Goal: Navigation & Orientation: Find specific page/section

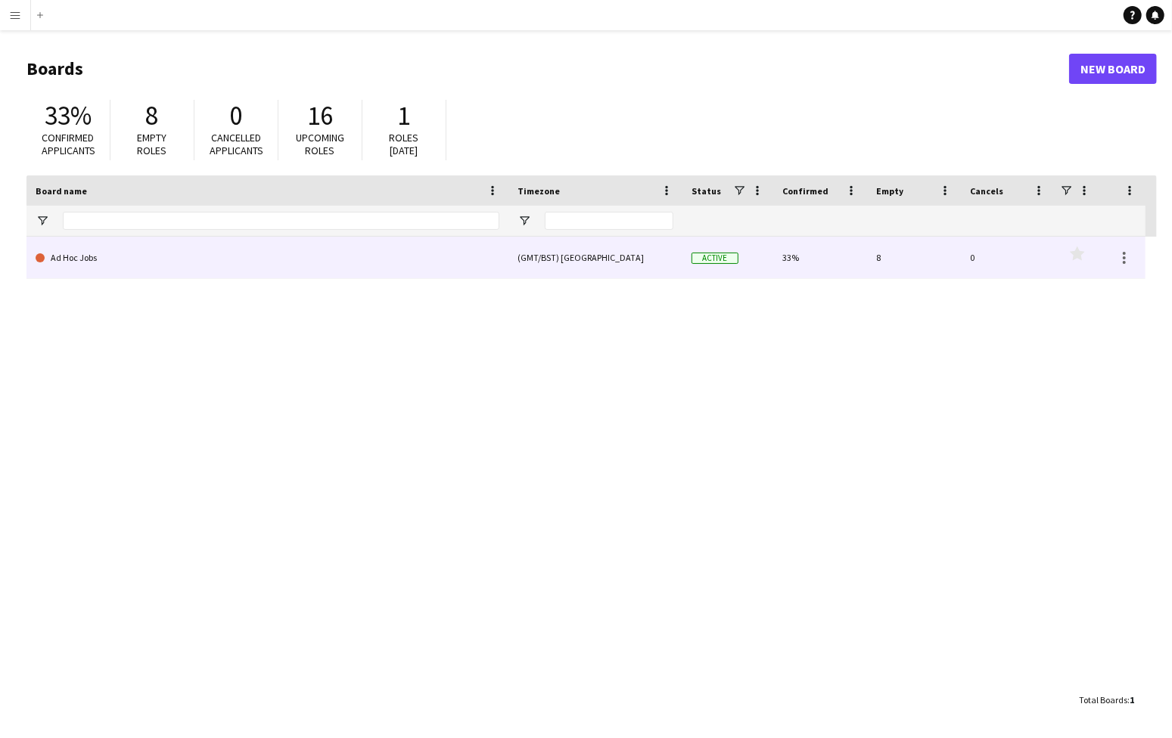
click at [66, 256] on link "Ad Hoc Jobs" at bounding box center [268, 258] width 464 height 42
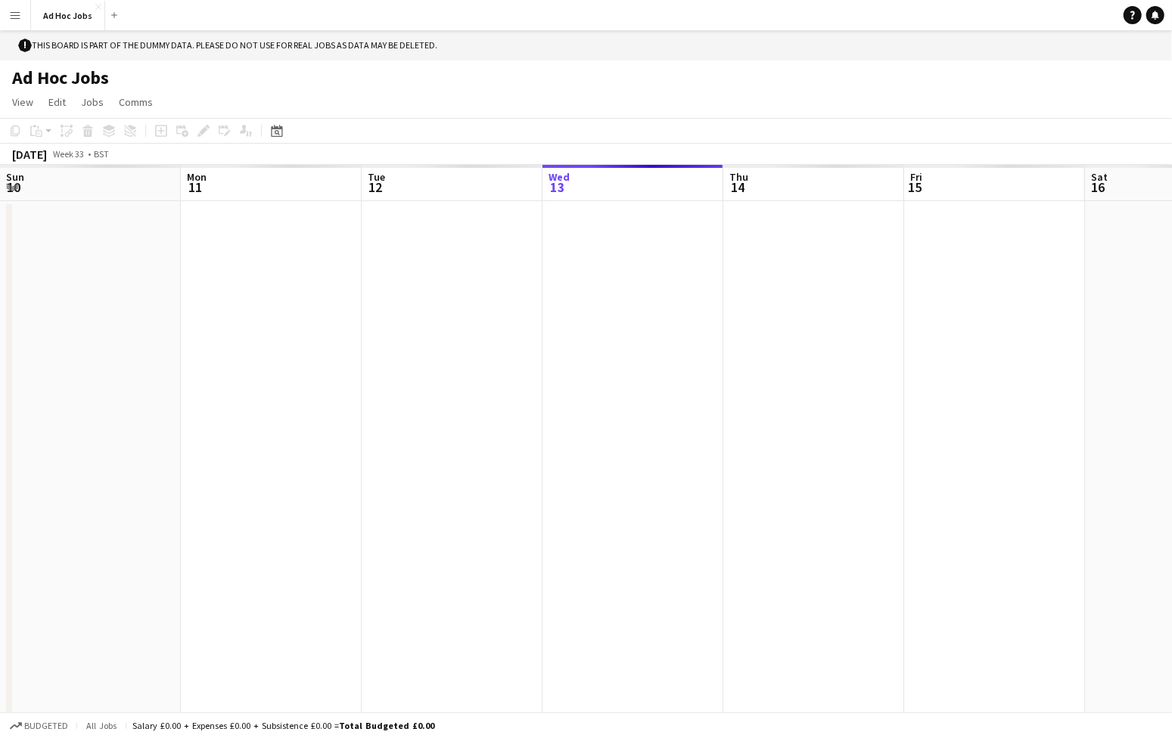
scroll to position [0, 362]
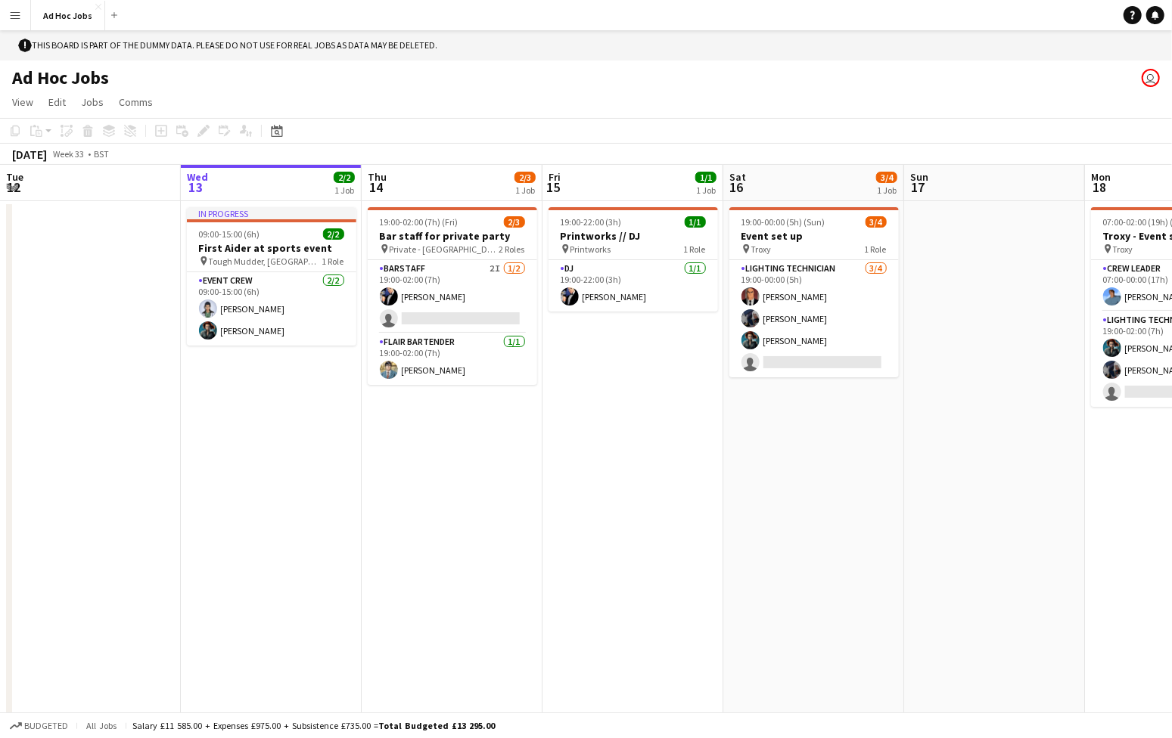
click at [12, 20] on app-icon "Menu" at bounding box center [15, 15] width 12 height 12
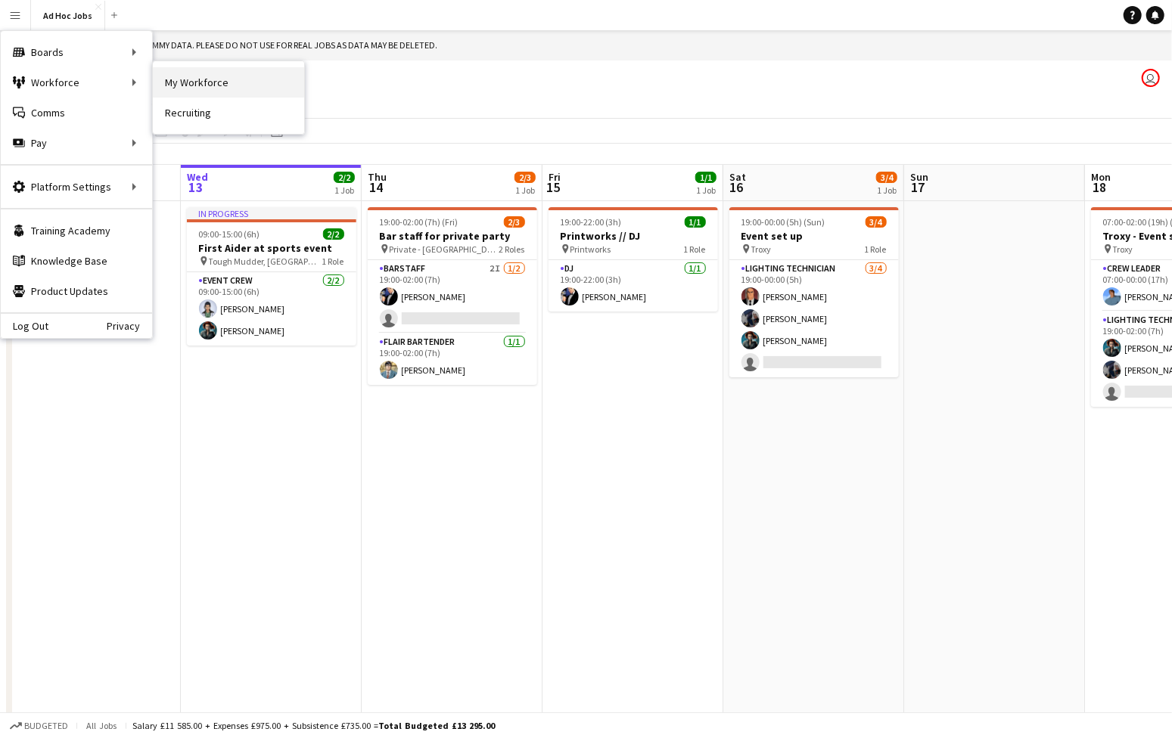
click at [191, 94] on link "My Workforce" at bounding box center [228, 82] width 151 height 30
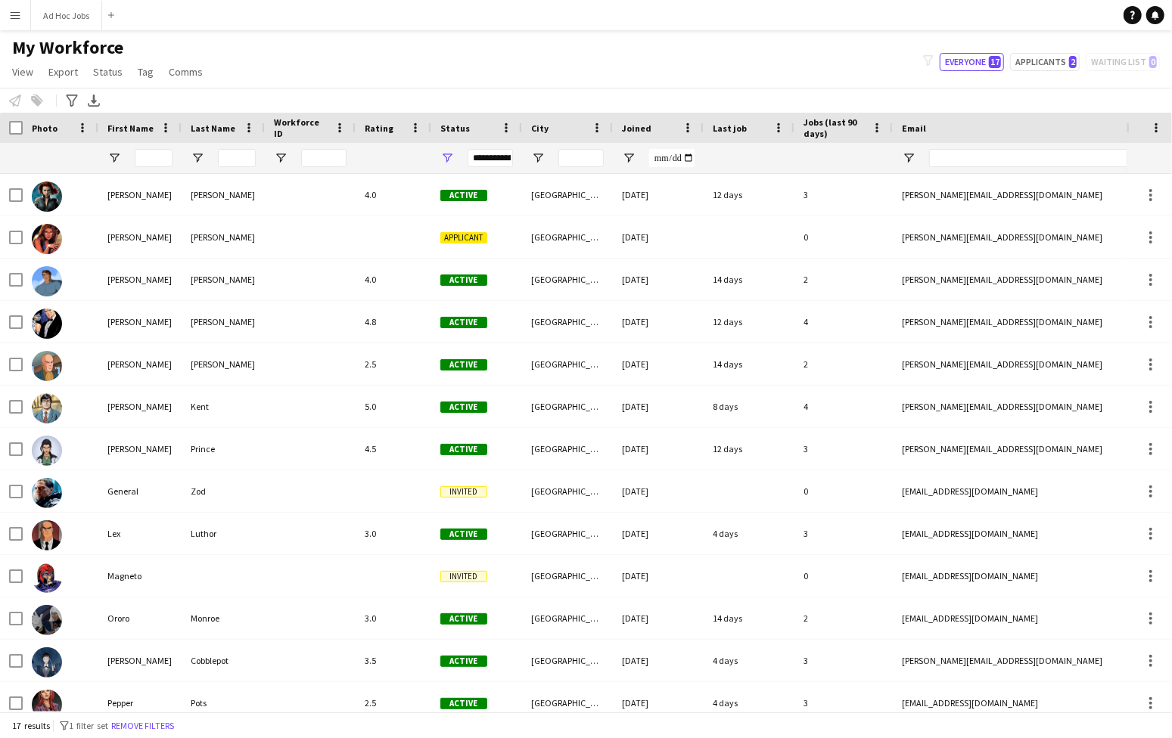
click at [14, 19] on app-icon "Menu" at bounding box center [15, 15] width 12 height 12
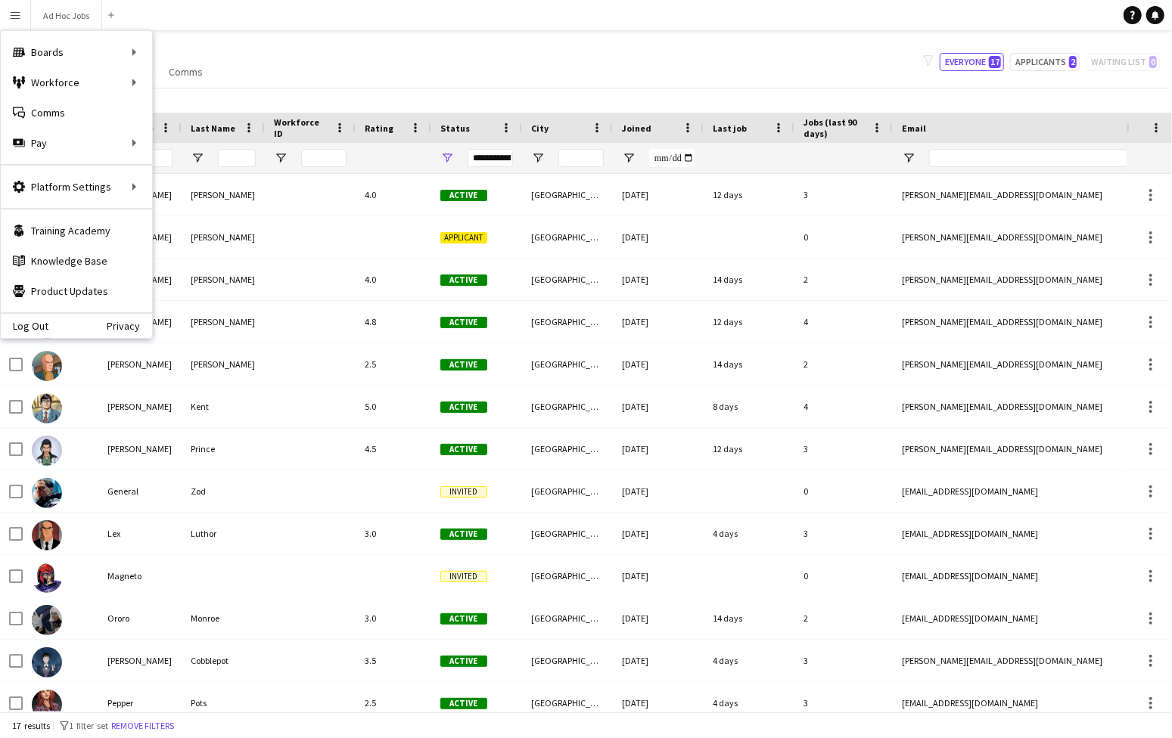
click at [342, 77] on div "My Workforce View Views Default view New view Update view Delete view Edit name…" at bounding box center [586, 61] width 1172 height 51
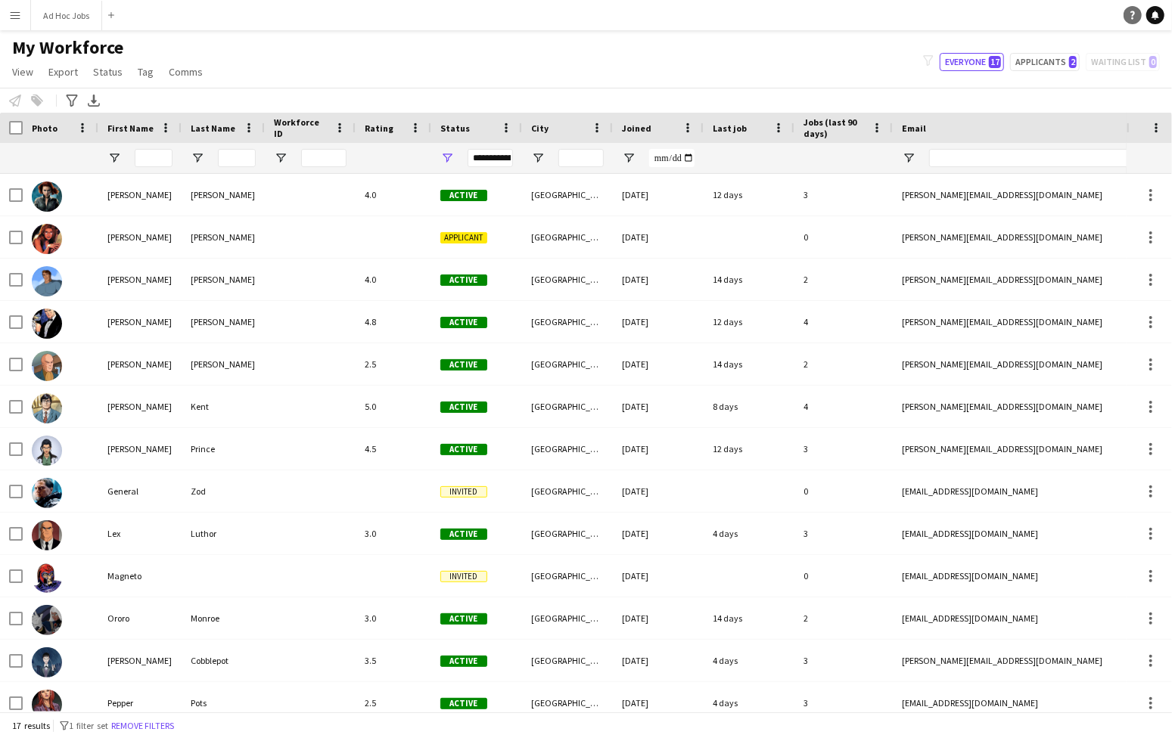
click at [1136, 16] on icon "Help" at bounding box center [1132, 15] width 9 height 9
click at [17, 9] on app-icon "Menu" at bounding box center [15, 15] width 12 height 12
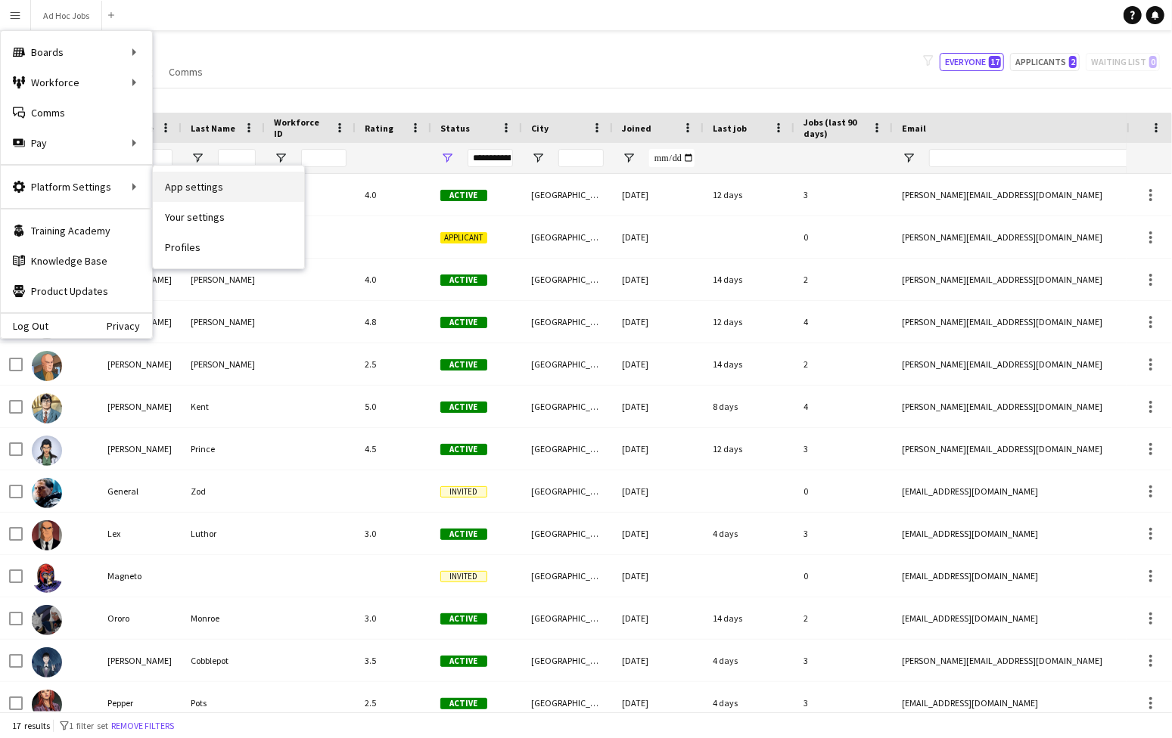
click at [201, 191] on link "App settings" at bounding box center [228, 187] width 151 height 30
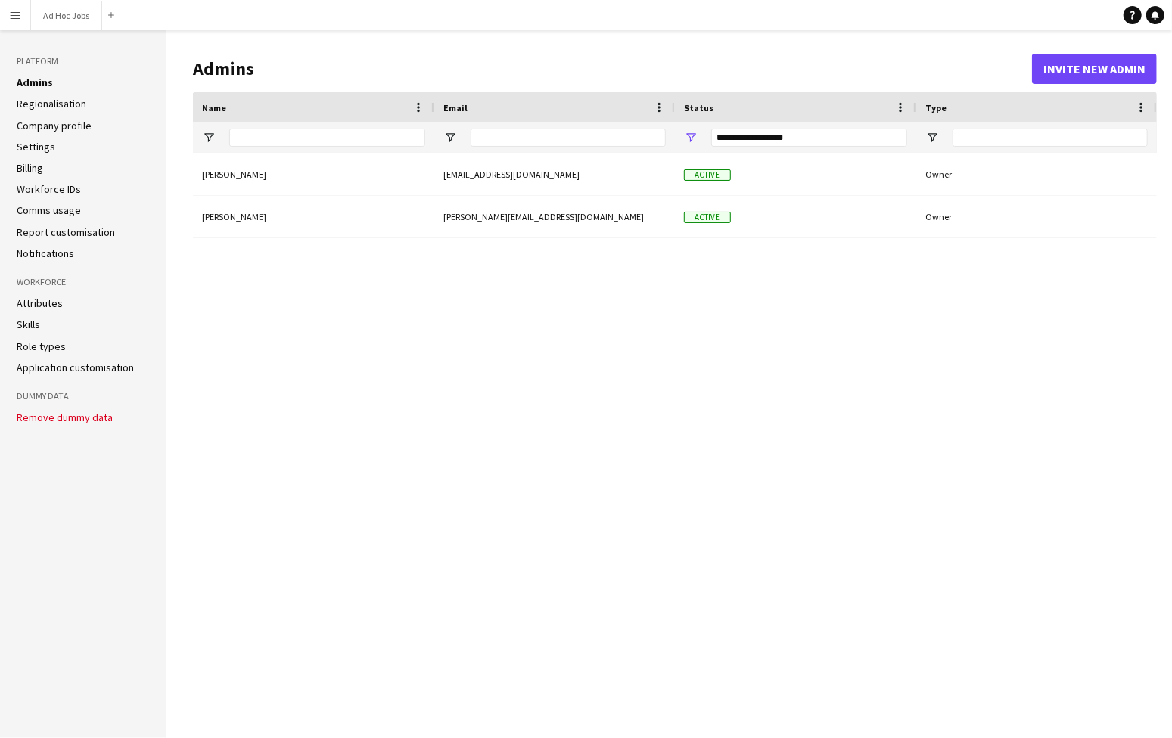
click at [19, 16] on app-icon "Menu" at bounding box center [15, 15] width 12 height 12
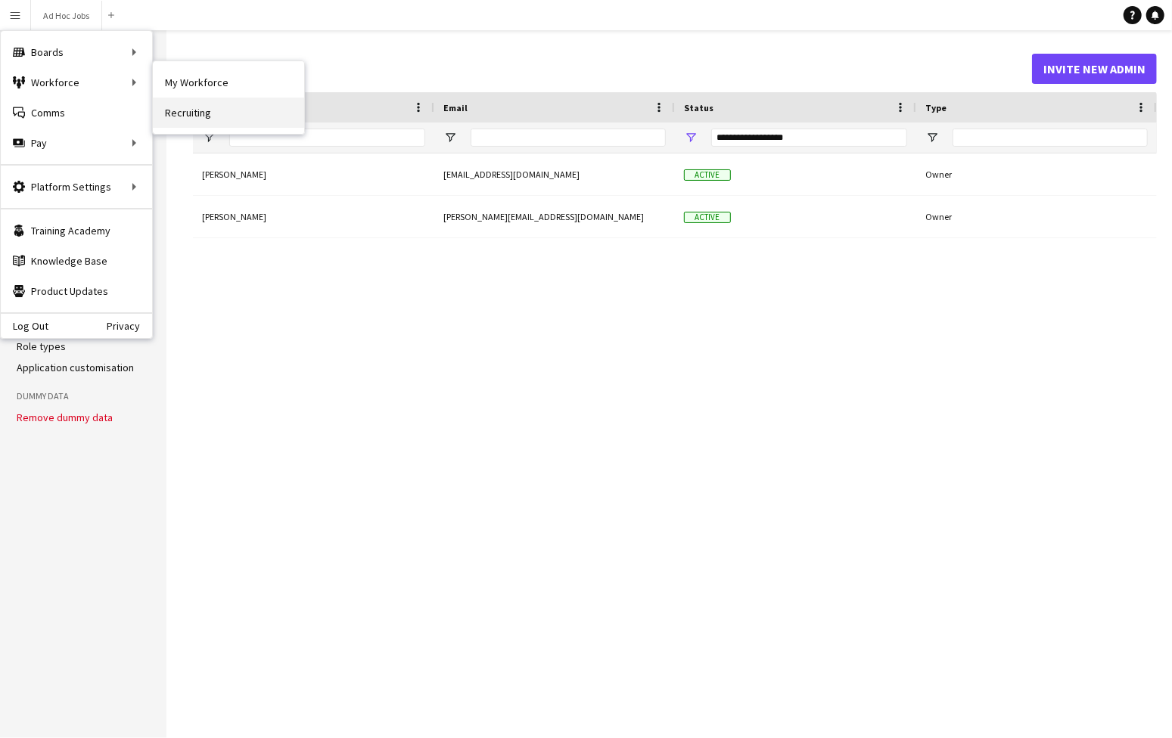
click at [188, 114] on link "Recruiting" at bounding box center [228, 113] width 151 height 30
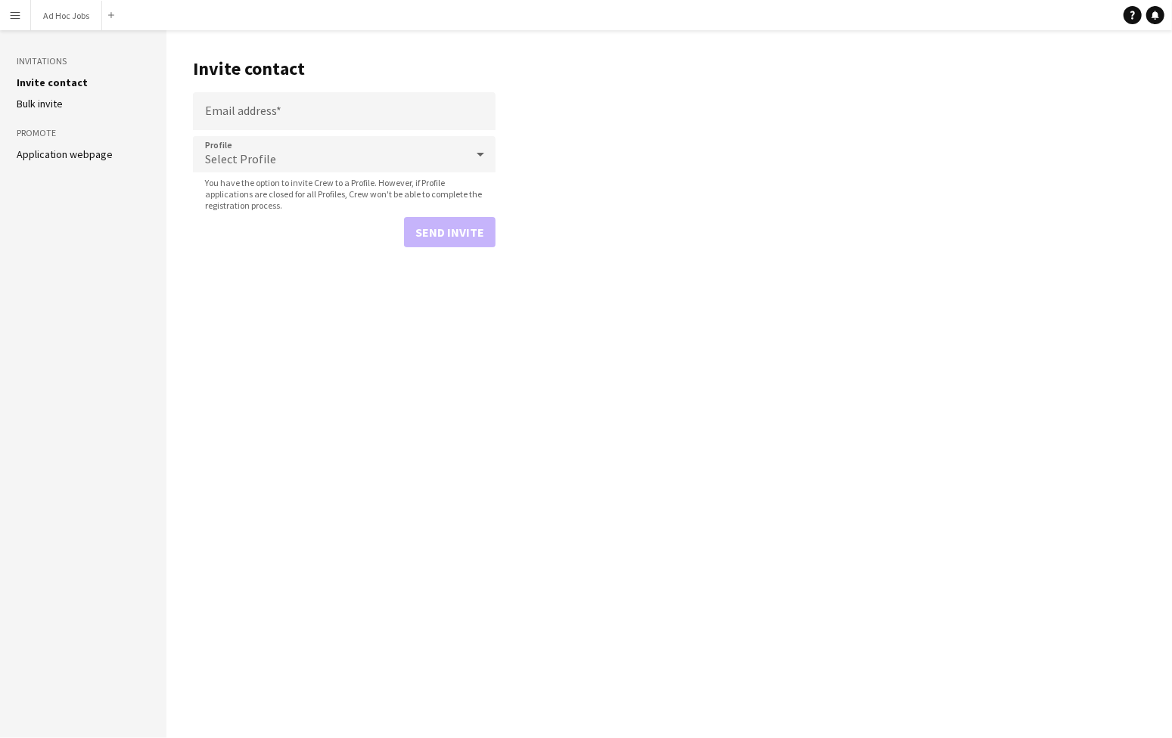
click at [10, 12] on app-icon "Menu" at bounding box center [15, 15] width 12 height 12
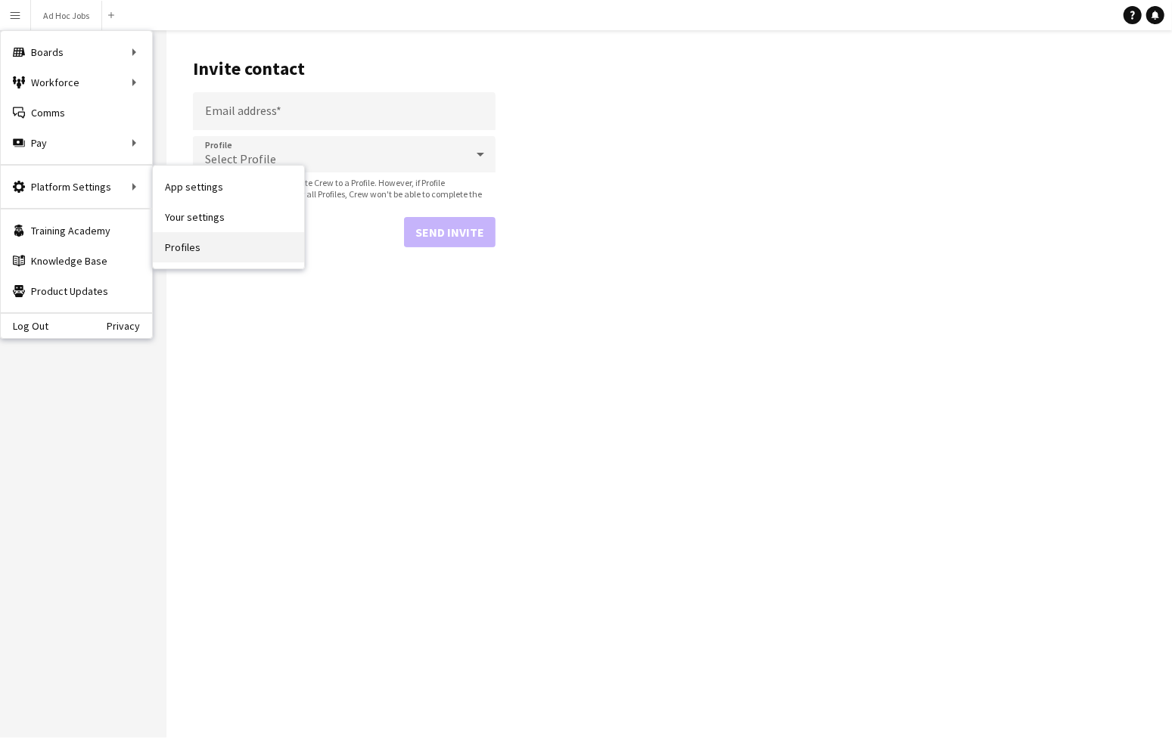
click at [184, 251] on link "Profiles" at bounding box center [228, 247] width 151 height 30
